Goal: Task Accomplishment & Management: Use online tool/utility

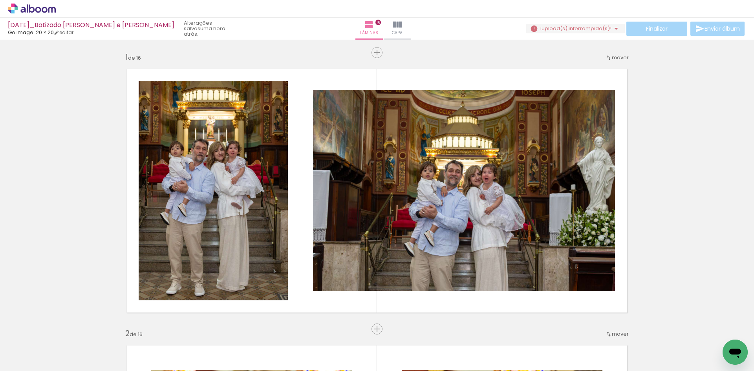
click at [572, 26] on span "upload(s) interrompido(s)!" at bounding box center [576, 28] width 70 height 7
click at [599, 27] on span "upload(s) interrompido(s)!" at bounding box center [576, 28] width 70 height 7
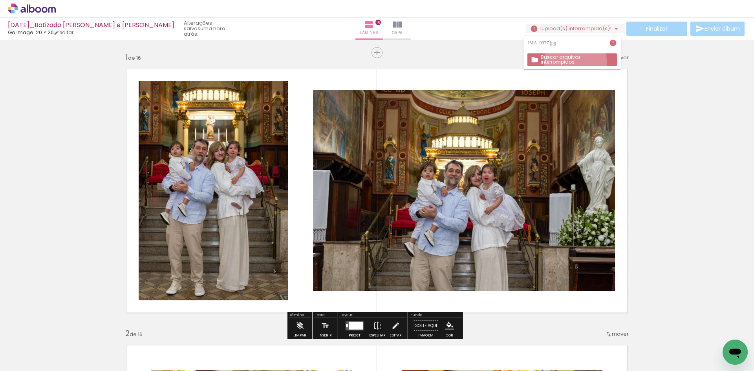
click at [575, 62] on paper-button "Buscar arquivos interrompidos" at bounding box center [571, 59] width 89 height 13
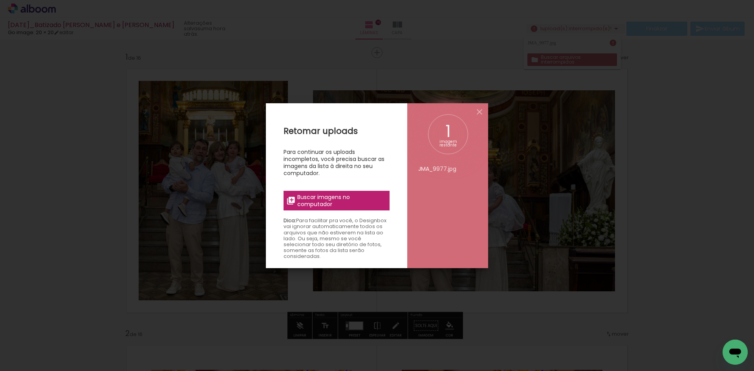
click at [318, 205] on span "Buscar imagens no computador" at bounding box center [341, 201] width 88 height 14
click at [0, 0] on input "file" at bounding box center [0, 0] width 0 height 0
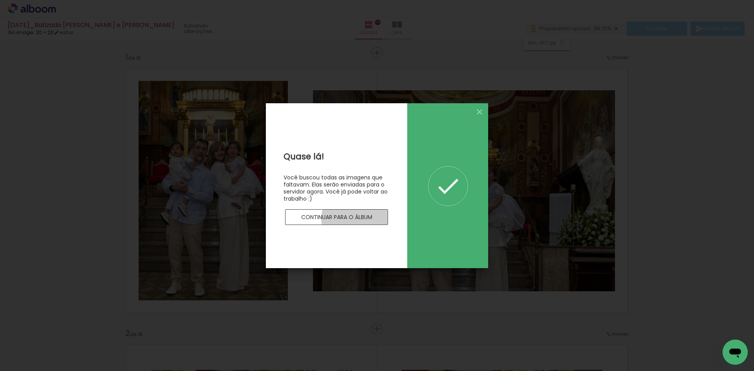
click at [0, 0] on slot "Continuar para o álbum" at bounding box center [0, 0] width 0 height 0
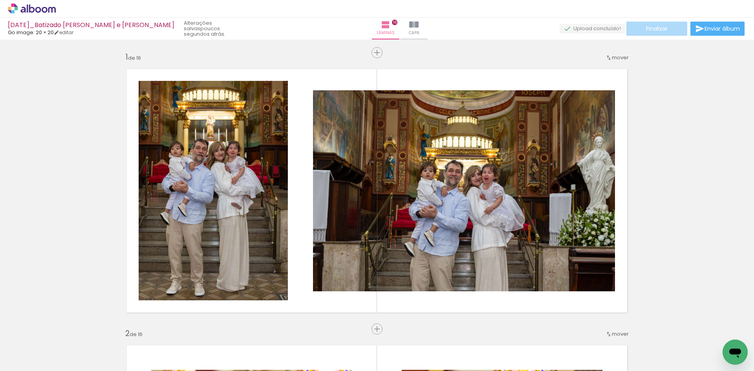
click at [654, 26] on span "Finalizar" at bounding box center [657, 28] width 22 height 5
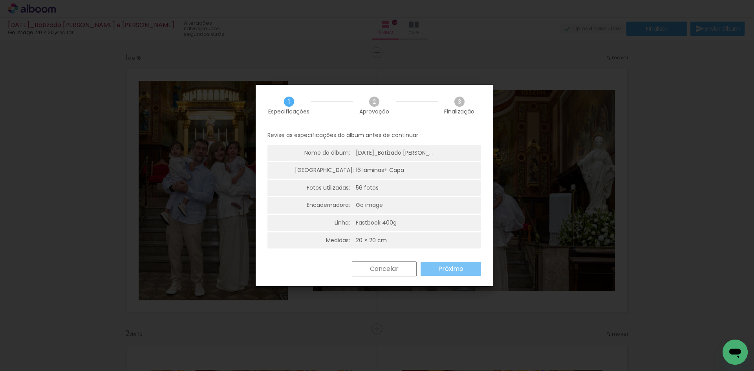
click at [0, 0] on slot "Próximo" at bounding box center [0, 0] width 0 height 0
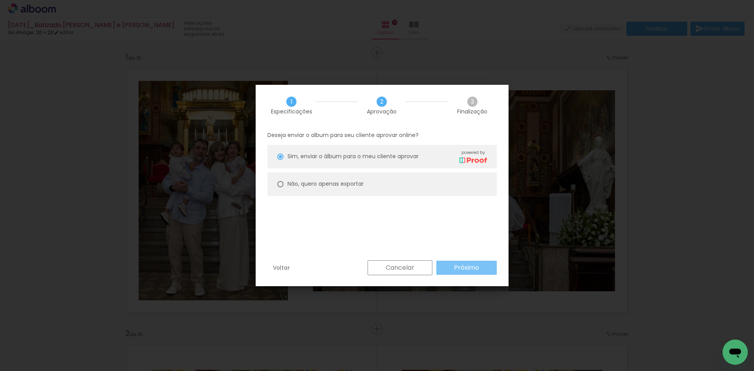
click at [0, 0] on slot "Próximo" at bounding box center [0, 0] width 0 height 0
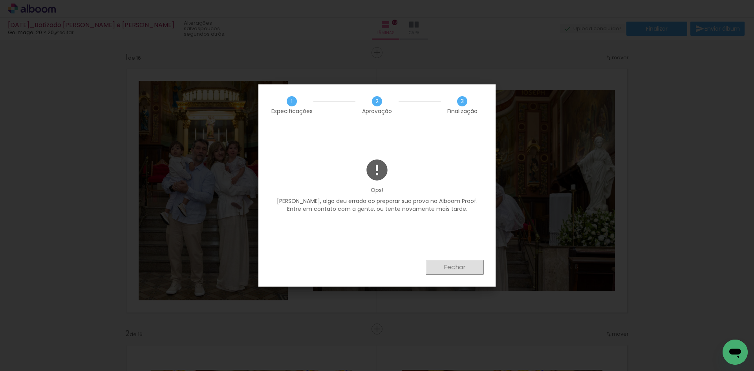
click at [0, 0] on slot "Fechar" at bounding box center [0, 0] width 0 height 0
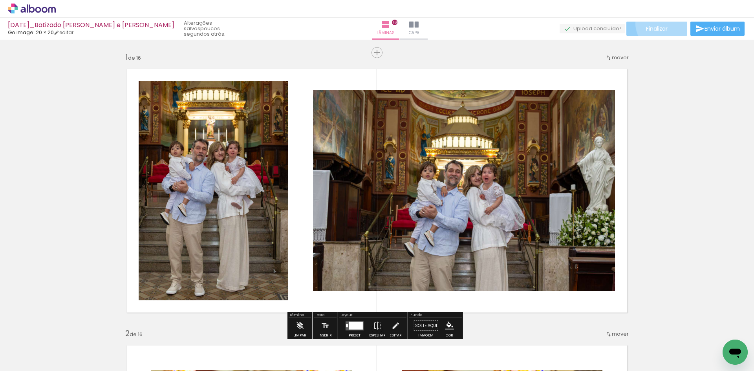
click at [661, 24] on paper-button "Finalizar" at bounding box center [656, 29] width 61 height 14
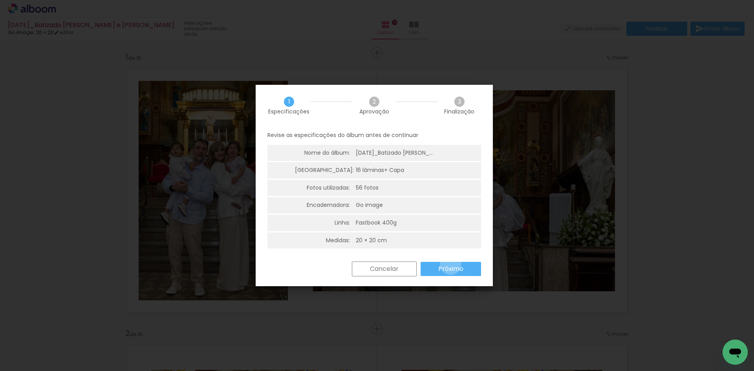
click at [0, 0] on slot "Próximo" at bounding box center [0, 0] width 0 height 0
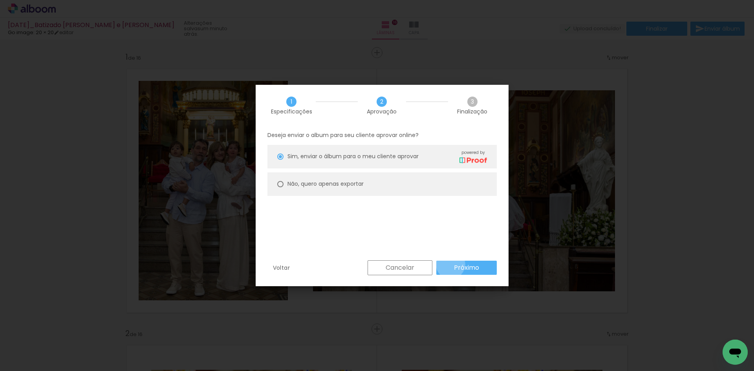
click at [450, 264] on paper-button "Próximo" at bounding box center [466, 268] width 60 height 14
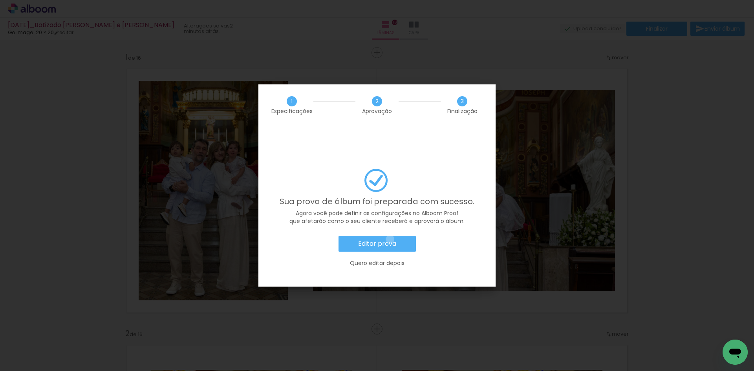
click at [0, 0] on slot "Editar prova" at bounding box center [0, 0] width 0 height 0
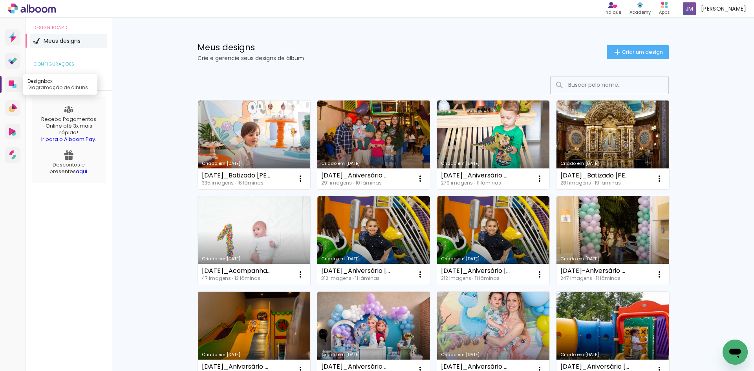
click at [12, 83] on icon at bounding box center [11, 82] width 5 height 5
